Goal: Navigation & Orientation: Find specific page/section

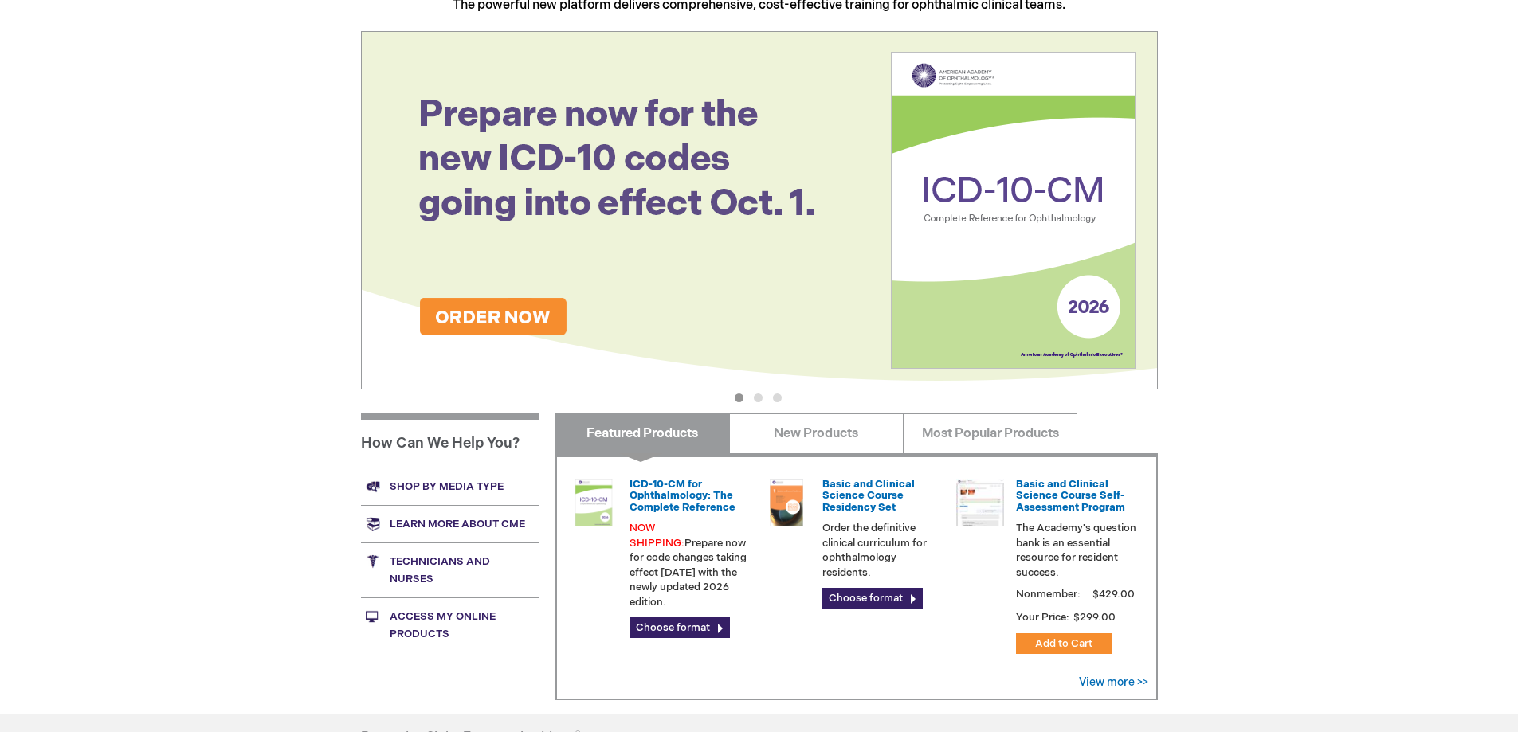
scroll to position [239, 0]
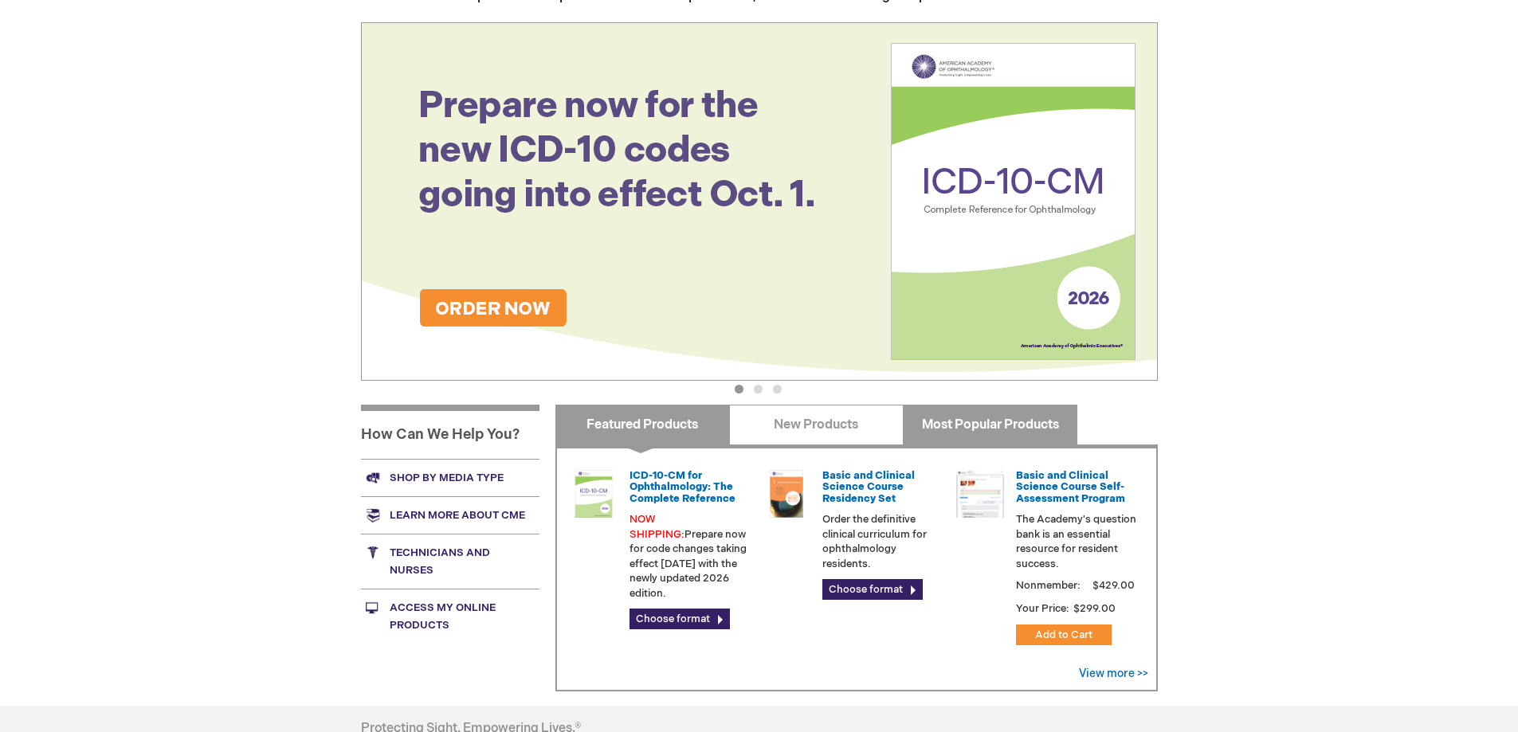
click at [946, 419] on link "Most Popular Products" at bounding box center [990, 425] width 174 height 40
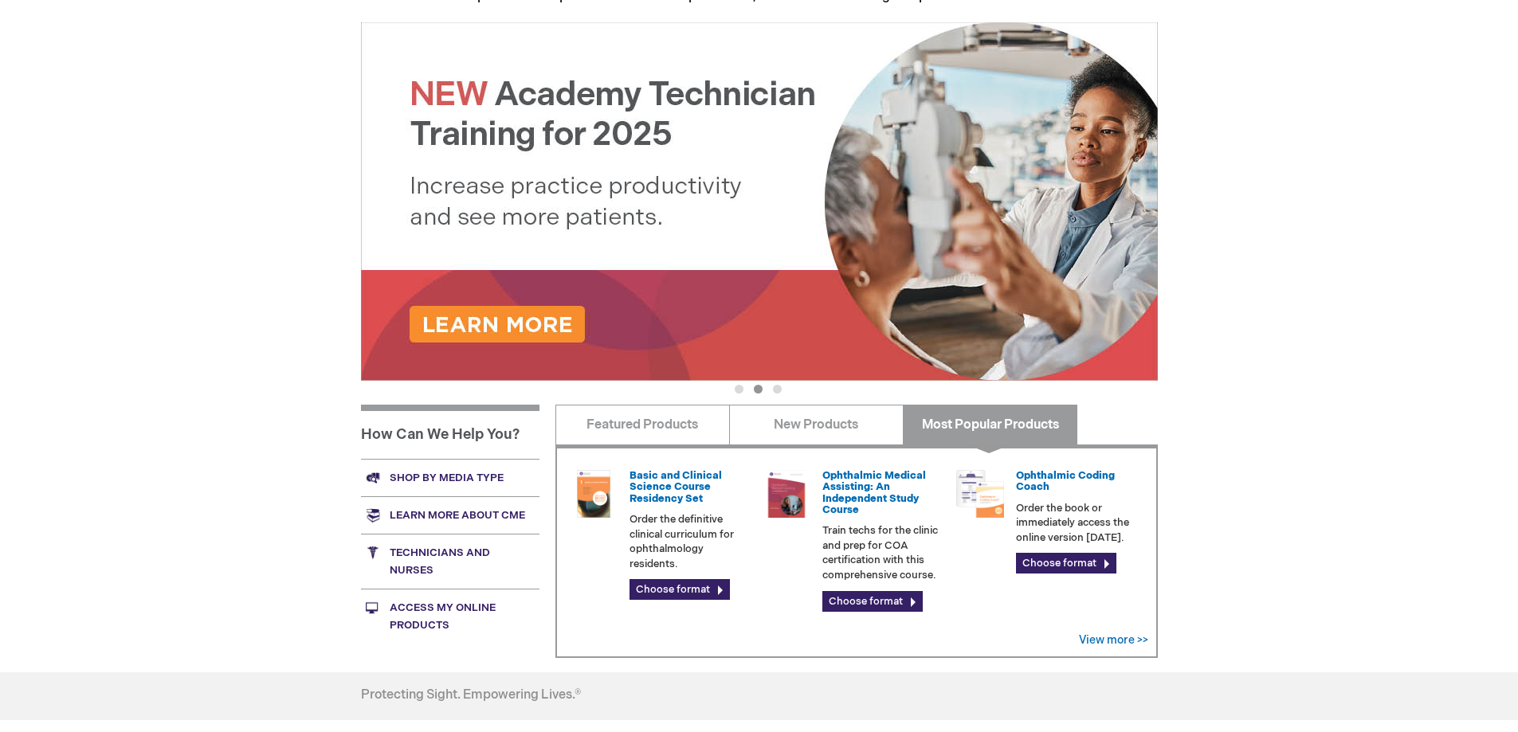
click at [437, 480] on link "Shop by media type" at bounding box center [450, 477] width 178 height 37
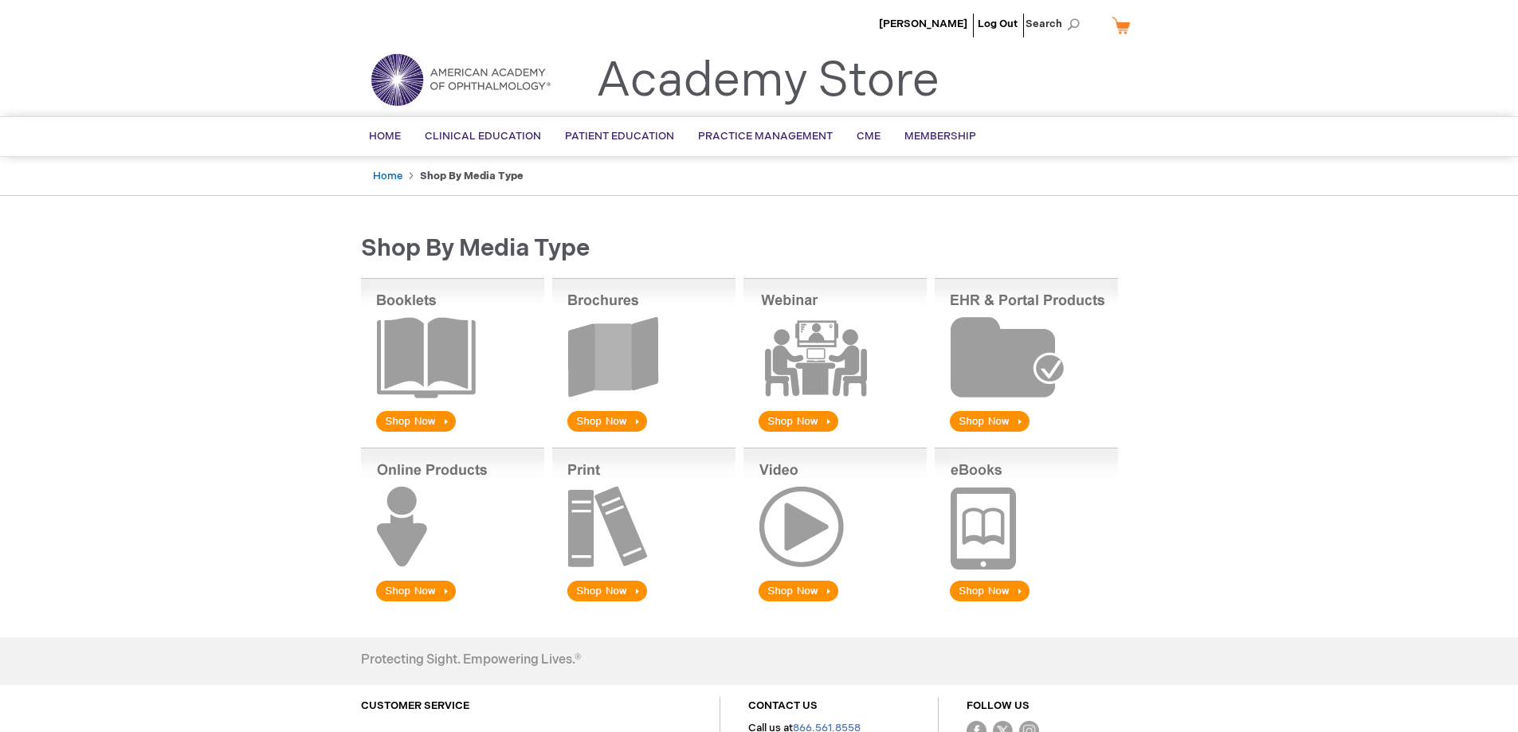
click at [593, 362] on img at bounding box center [643, 356] width 183 height 157
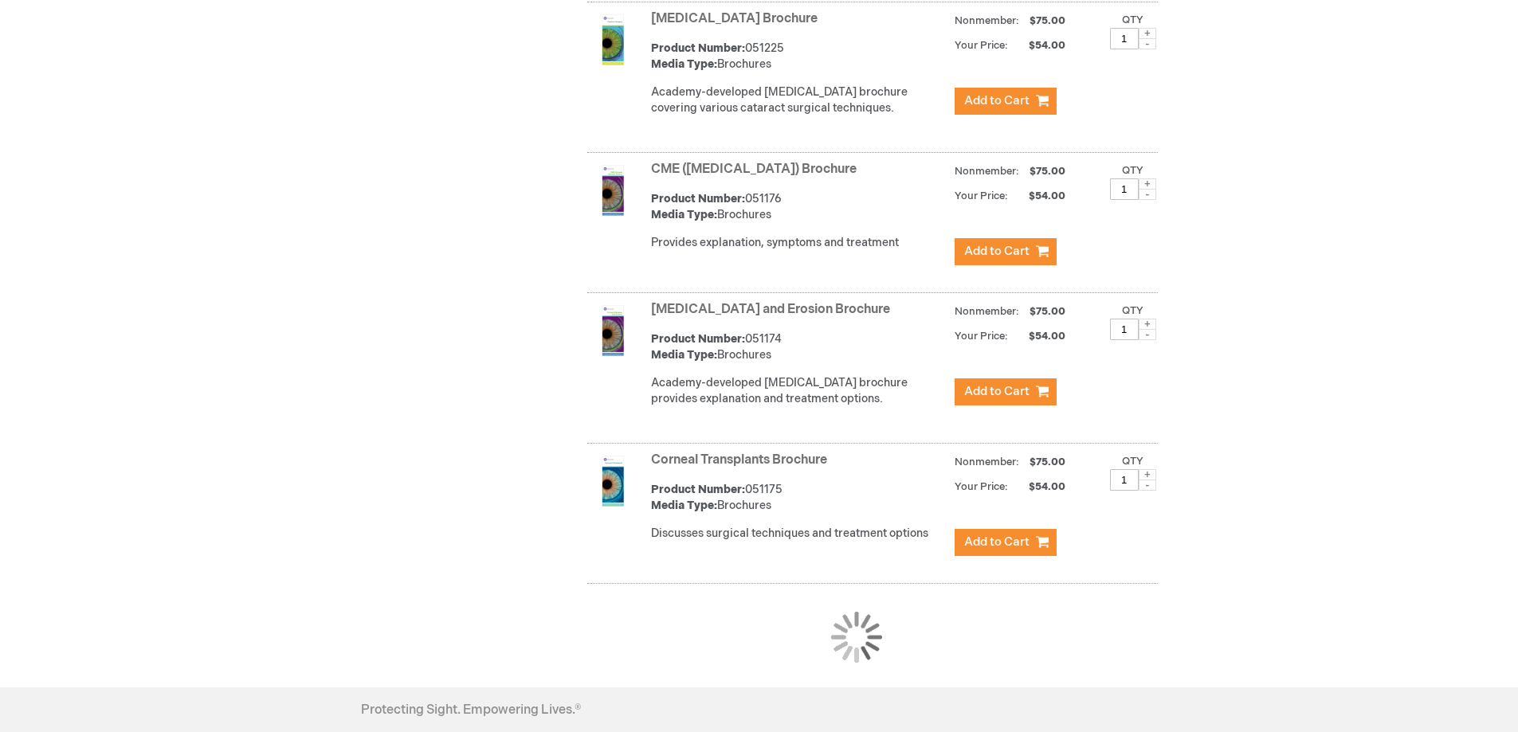
scroll to position [1275, 0]
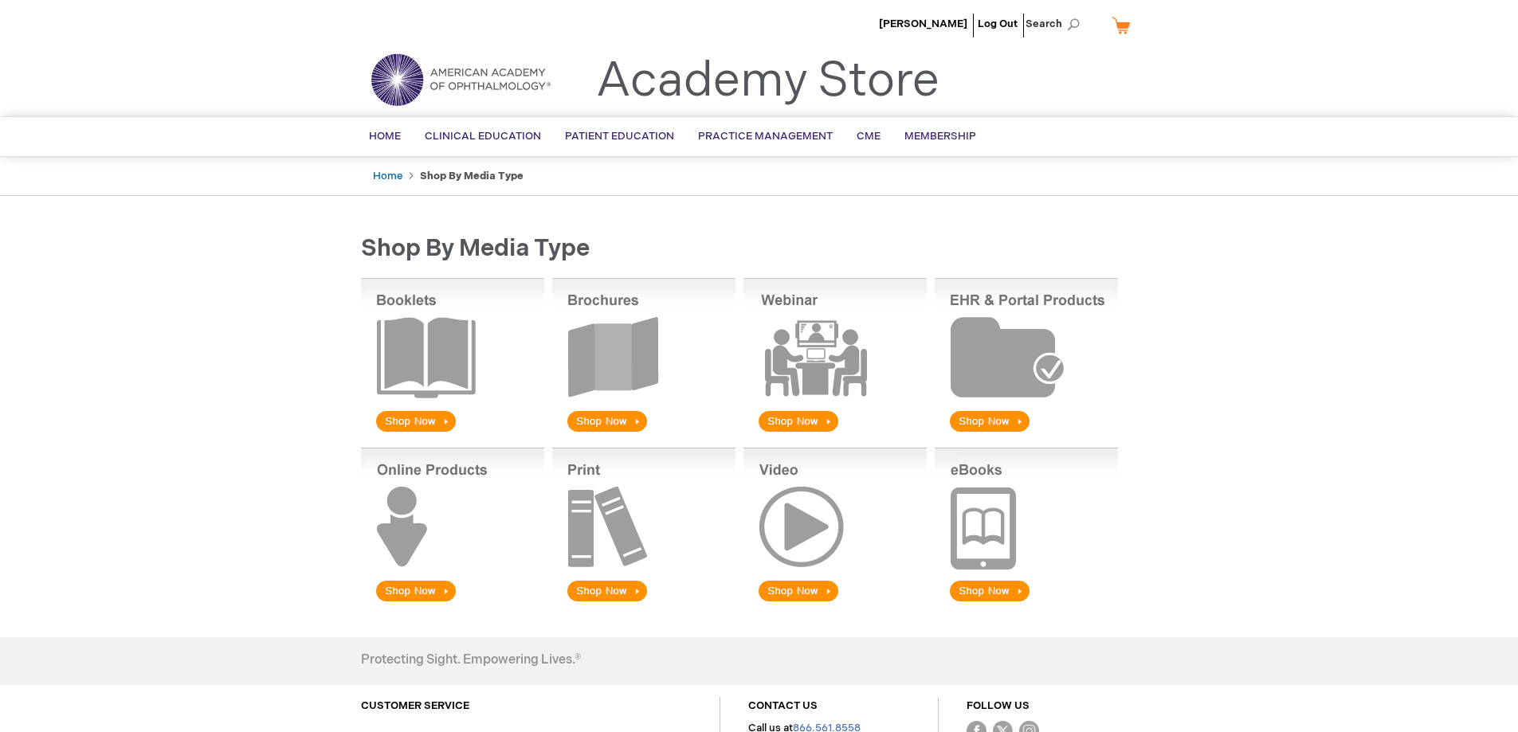
click at [602, 344] on img at bounding box center [643, 356] width 183 height 157
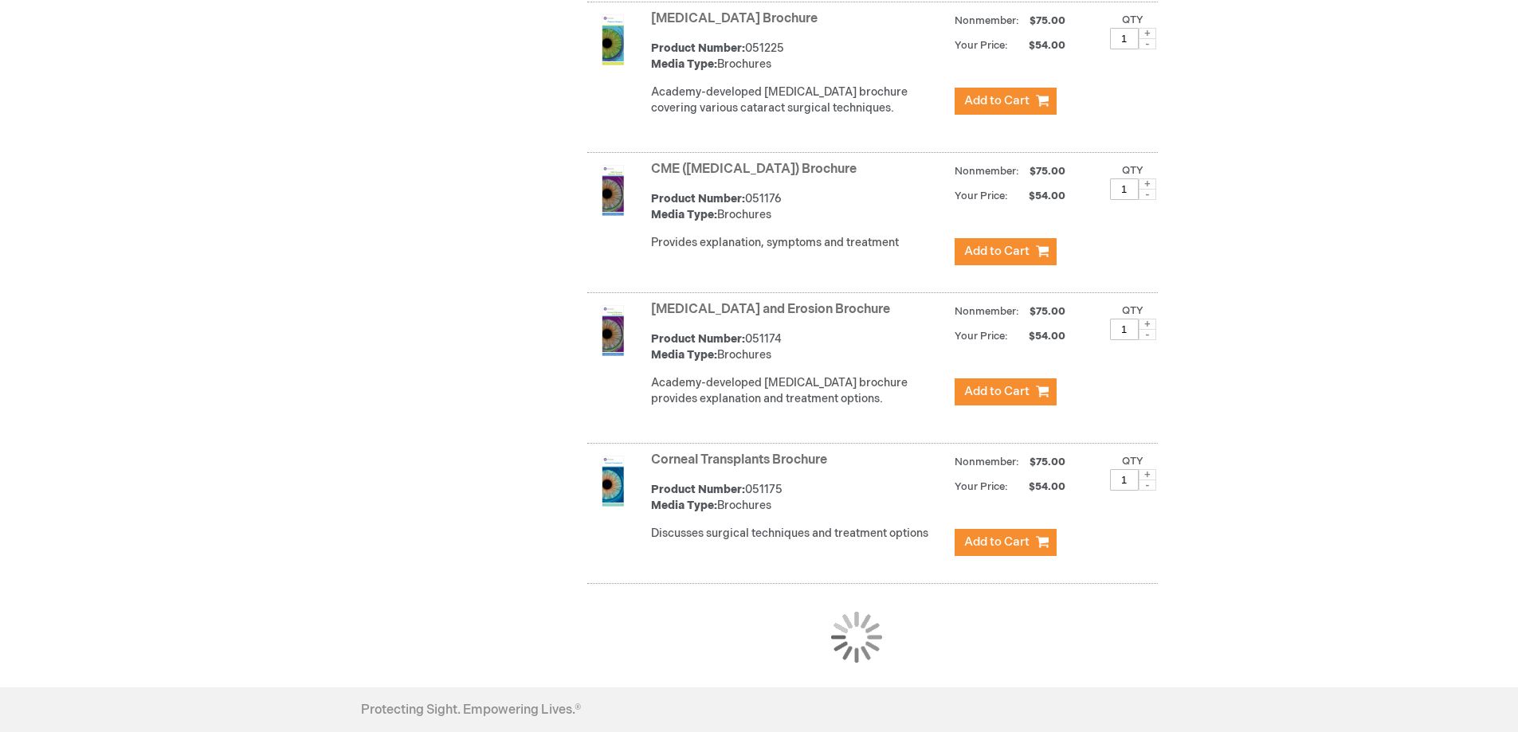
scroll to position [1275, 0]
